Goal: Obtain resource: Obtain resource

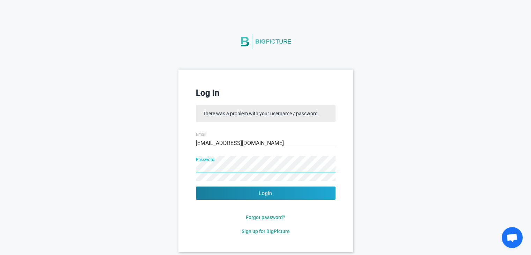
click at [196, 186] on button "Login" at bounding box center [266, 192] width 140 height 13
click at [208, 143] on input "[EMAIL_ADDRESS][DOMAIN_NAME]" at bounding box center [266, 143] width 140 height 25
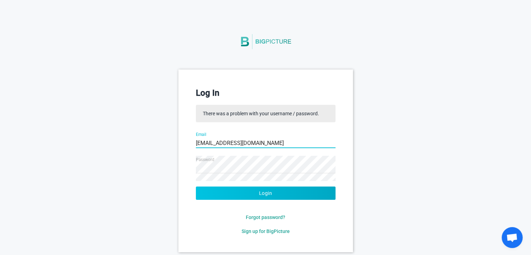
type input "[EMAIL_ADDRESS][DOMAIN_NAME]"
click at [248, 192] on button "Login" at bounding box center [266, 192] width 140 height 13
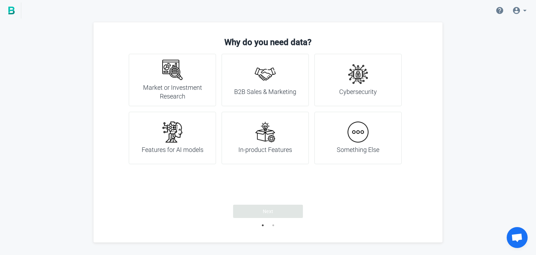
click at [350, 150] on h4 "Something Else" at bounding box center [358, 149] width 43 height 9
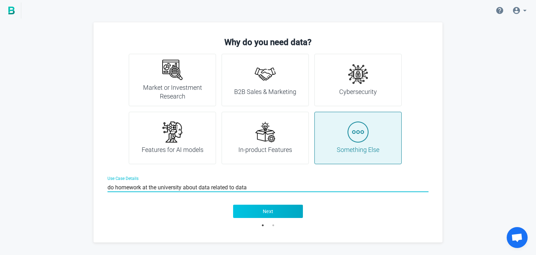
type input "do homework at the university about data related to data"
click at [275, 211] on button "Next" at bounding box center [268, 211] width 70 height 13
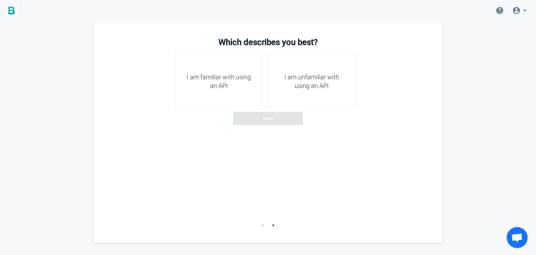
click at [306, 73] on h4 "I am unfamiliar with using an API" at bounding box center [312, 82] width 70 height 18
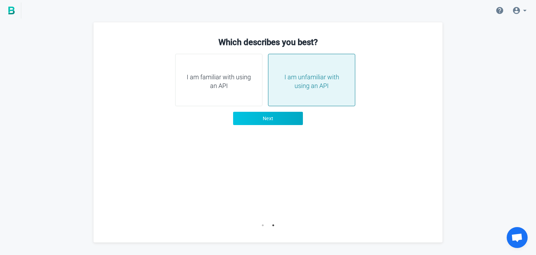
click at [266, 120] on span "Next" at bounding box center [268, 118] width 11 height 7
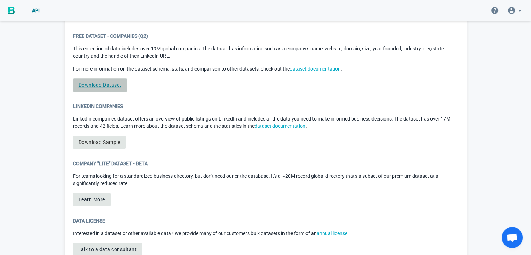
scroll to position [381, 0]
click at [318, 66] on link "dataset documentation" at bounding box center [315, 69] width 51 height 6
click at [112, 143] on link "Download Sample" at bounding box center [99, 142] width 53 height 13
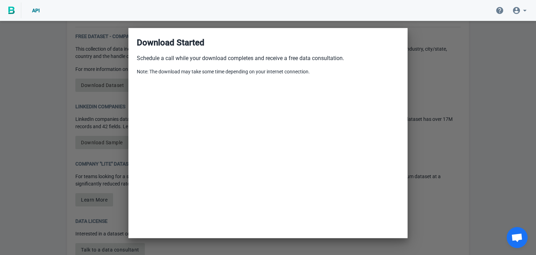
click at [443, 46] on div at bounding box center [268, 127] width 536 height 255
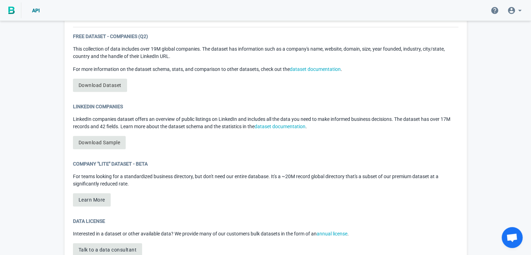
scroll to position [410, 0]
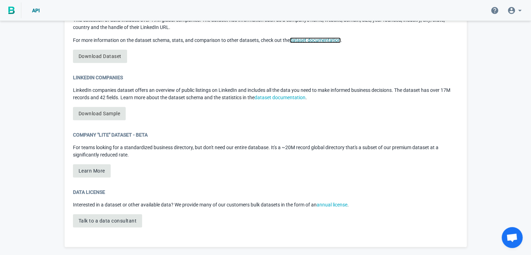
click at [309, 40] on link "dataset documentation" at bounding box center [315, 40] width 51 height 6
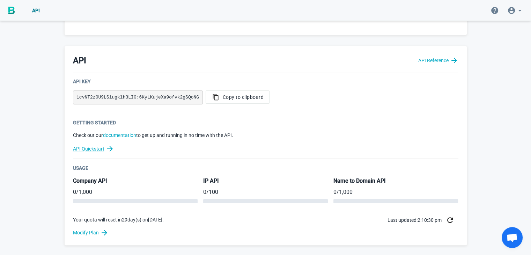
scroll to position [152, 0]
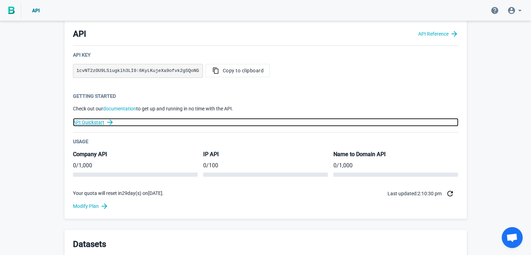
click at [89, 121] on link "API Quickstart" at bounding box center [265, 122] width 385 height 8
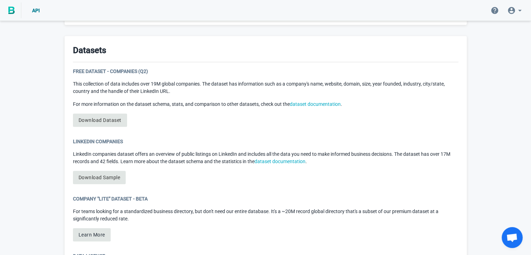
scroll to position [348, 0]
